Goal: Task Accomplishment & Management: Manage account settings

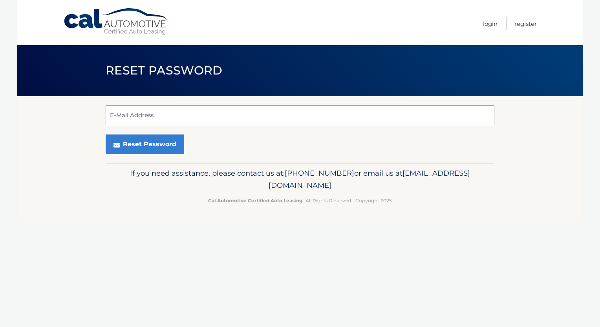
click at [179, 120] on input "E-Mail Address" at bounding box center [300, 116] width 389 height 20
type input "heller.alexb@gmail.com"
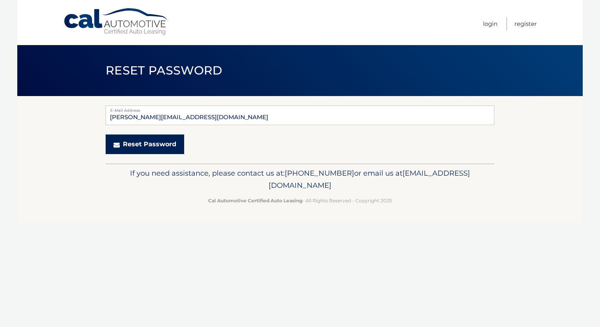
click at [145, 149] on button "Reset Password" at bounding box center [145, 145] width 79 height 20
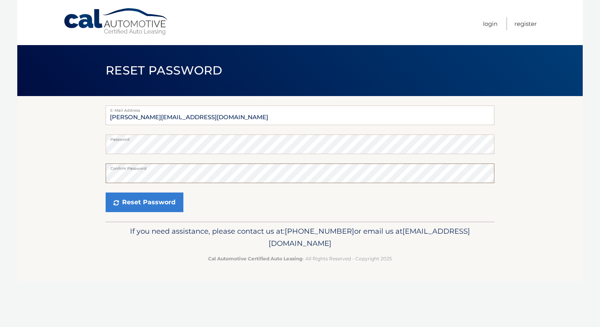
click at [106, 193] on button "Reset Password" at bounding box center [145, 203] width 78 height 20
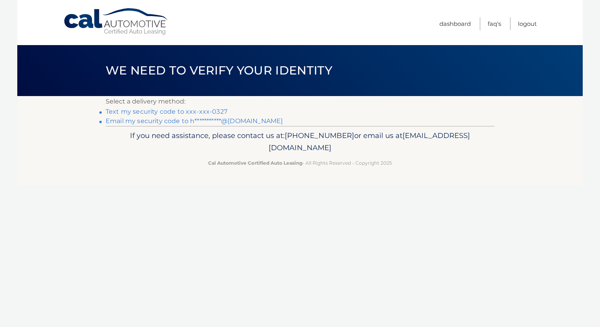
click at [196, 112] on link "Text my security code to xxx-xxx-0327" at bounding box center [167, 111] width 122 height 7
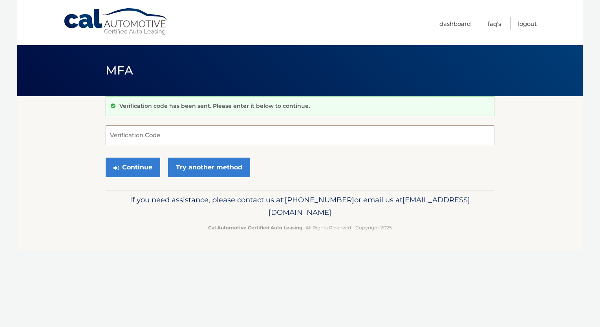
click at [184, 134] on input "Verification Code" at bounding box center [300, 136] width 389 height 20
type input "440358"
click at [139, 165] on button "Continue" at bounding box center [133, 168] width 55 height 20
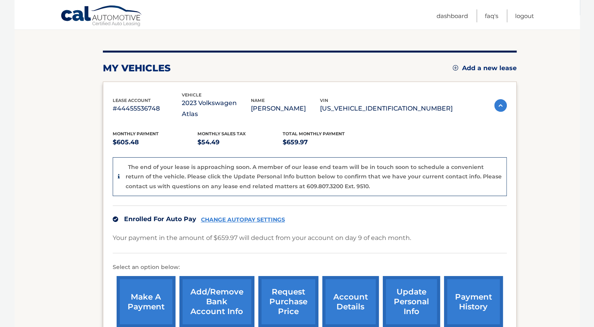
scroll to position [84, 0]
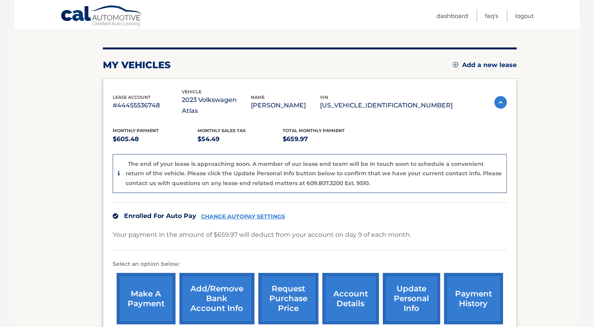
click at [336, 275] on link "account details" at bounding box center [350, 298] width 57 height 51
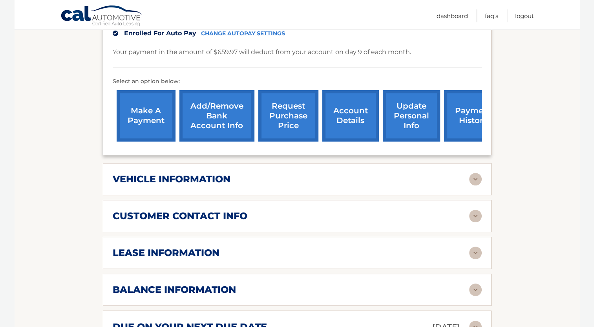
scroll to position [229, 0]
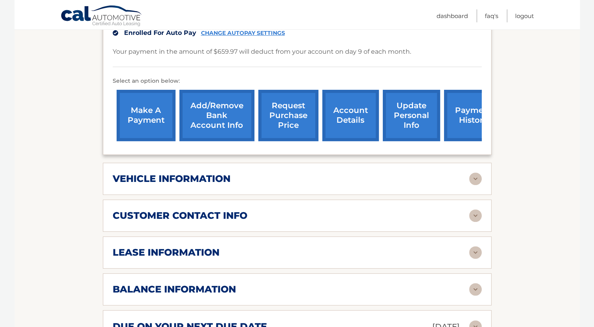
click at [477, 173] on img at bounding box center [475, 179] width 13 height 13
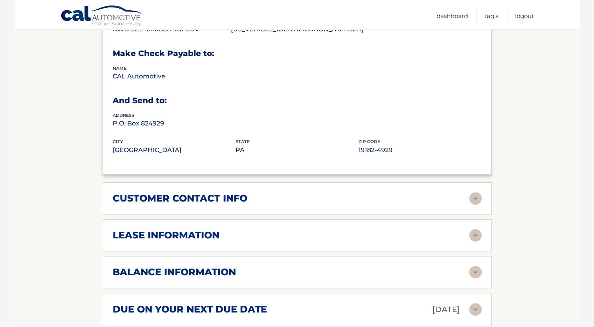
scroll to position [436, 0]
click at [472, 228] on div "lease information Contract Start Date Oct 29, 2022 Term 39 Maturity Date Jan 29…" at bounding box center [297, 235] width 389 height 32
click at [473, 229] on img at bounding box center [475, 235] width 13 height 13
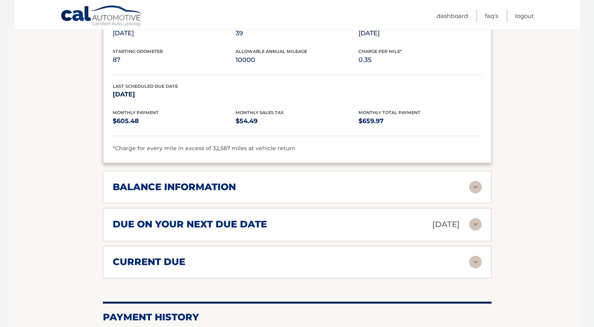
scroll to position [669, 0]
click at [474, 181] on img at bounding box center [475, 187] width 13 height 13
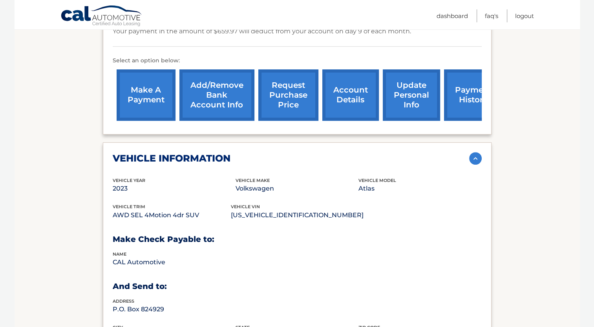
scroll to position [187, 0]
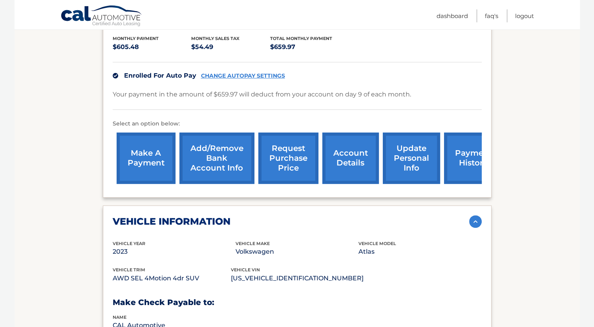
click at [469, 144] on link "payment history" at bounding box center [473, 158] width 59 height 51
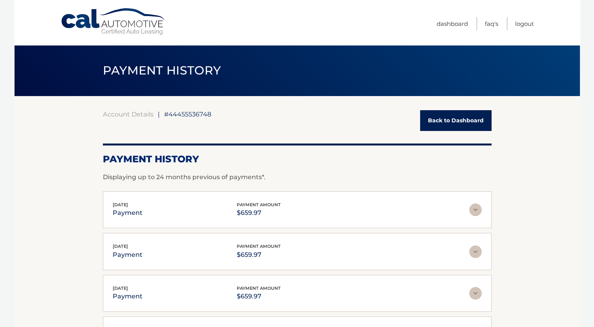
click at [449, 117] on link "Back to Dashboard" at bounding box center [455, 120] width 71 height 21
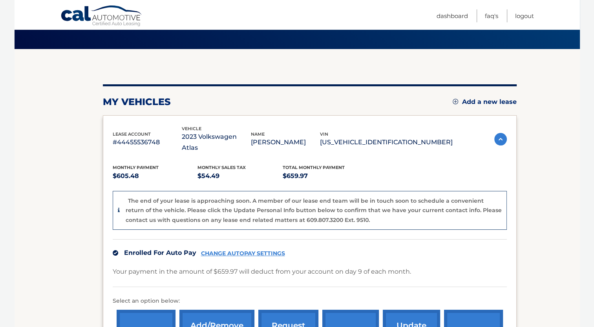
scroll to position [166, 0]
